Goal: Transaction & Acquisition: Download file/media

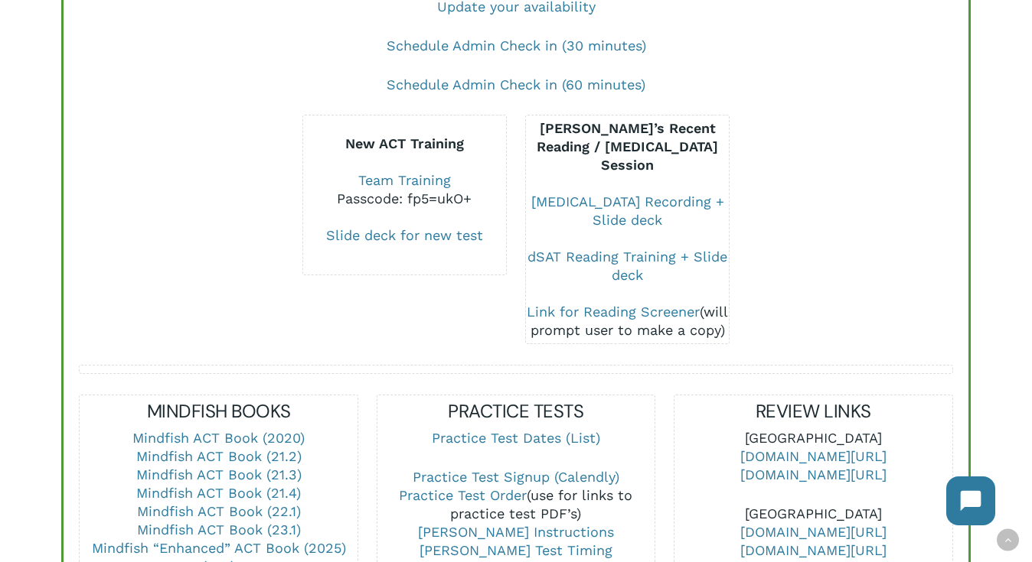
scroll to position [397, 0]
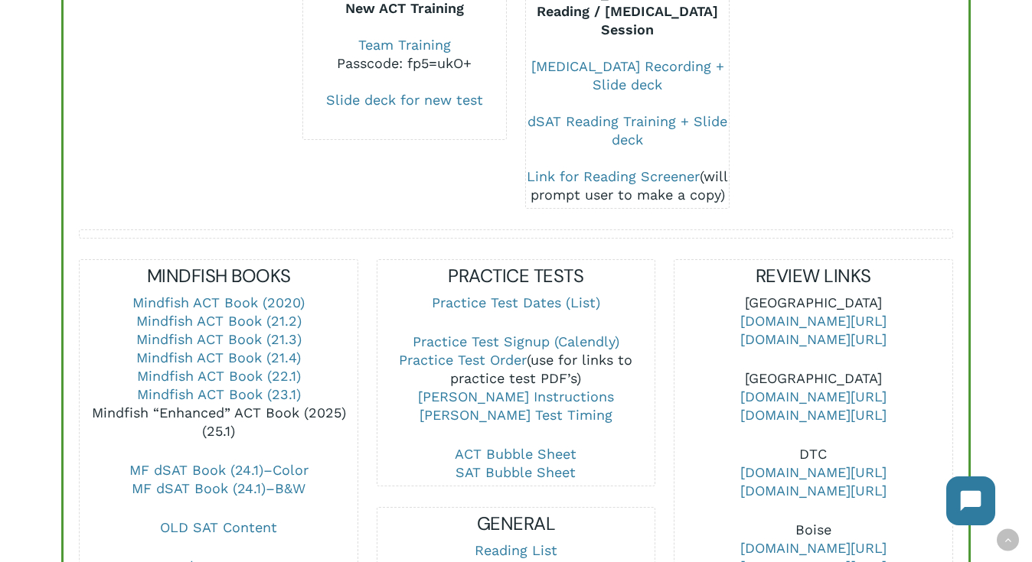
click at [158, 412] on link "Mindfish “Enhanced” ACT Book (2025) (25.1)" at bounding box center [219, 422] width 254 height 34
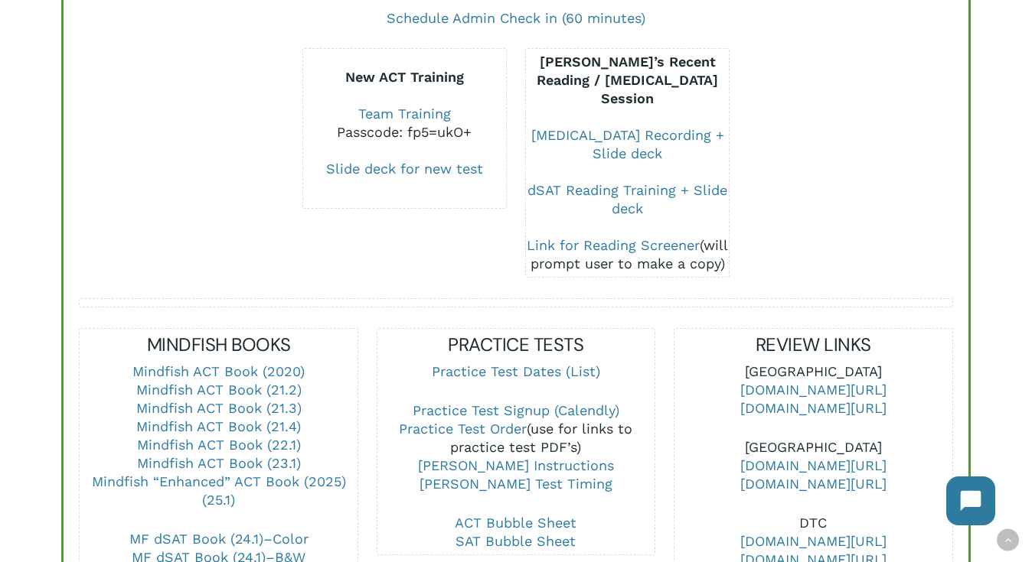
scroll to position [280, 0]
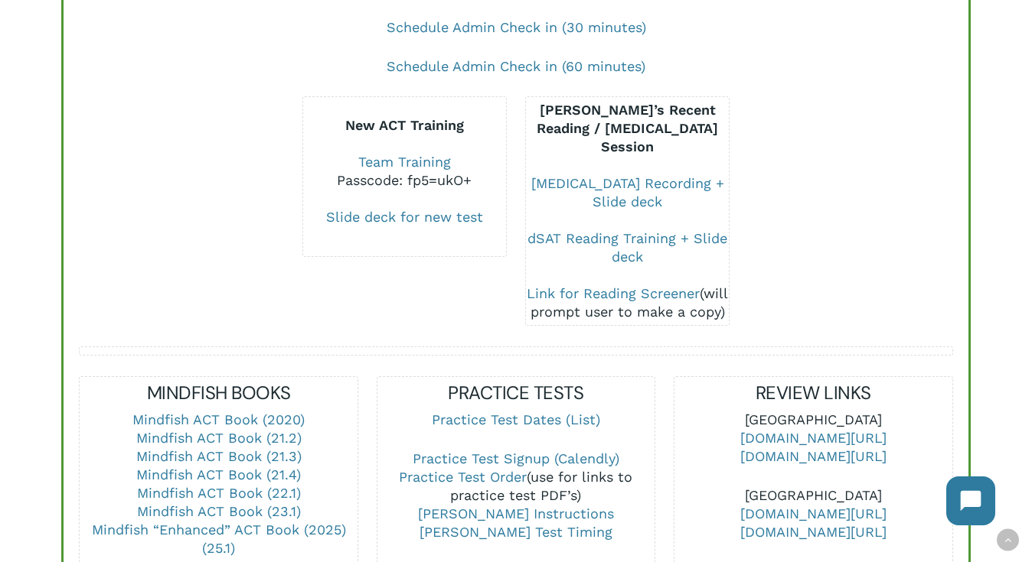
click at [256, 232] on div at bounding box center [181, 211] width 223 height 230
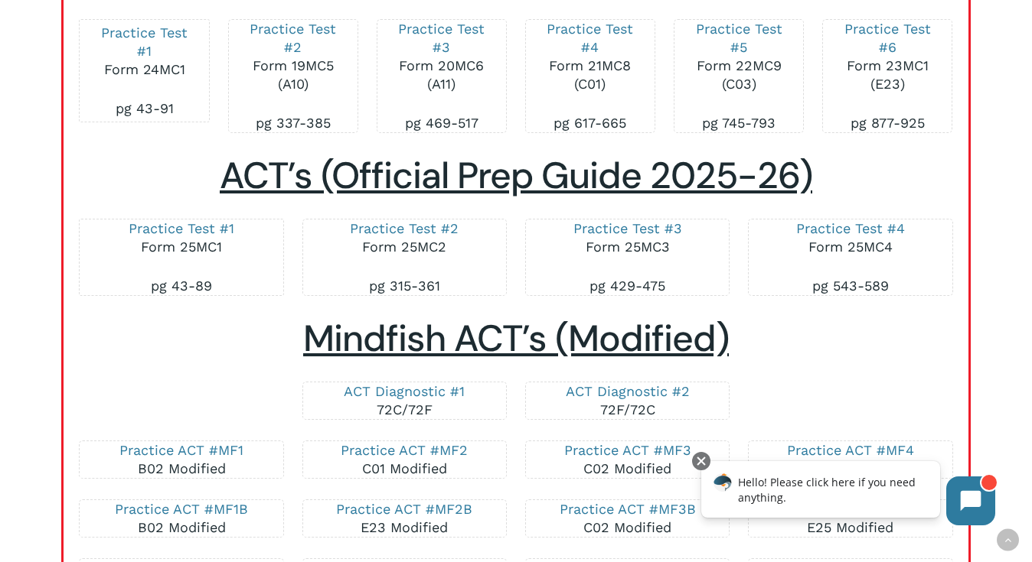
scroll to position [2718, 0]
